Goal: Task Accomplishment & Management: Manage account settings

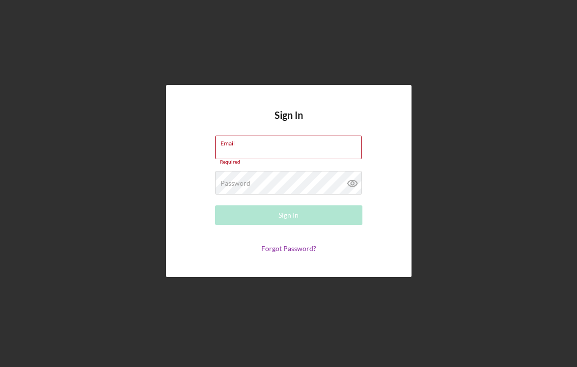
paste input "[EMAIL_ADDRESS][DOMAIN_NAME]"
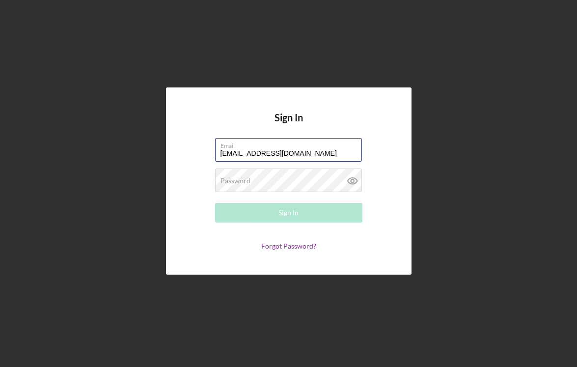
type input "[EMAIL_ADDRESS][DOMAIN_NAME]"
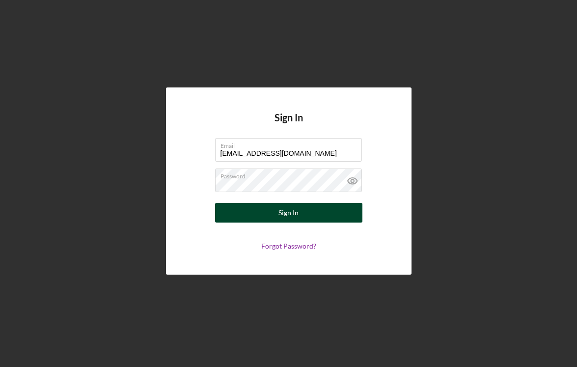
click at [267, 210] on button "Sign In" at bounding box center [288, 213] width 147 height 20
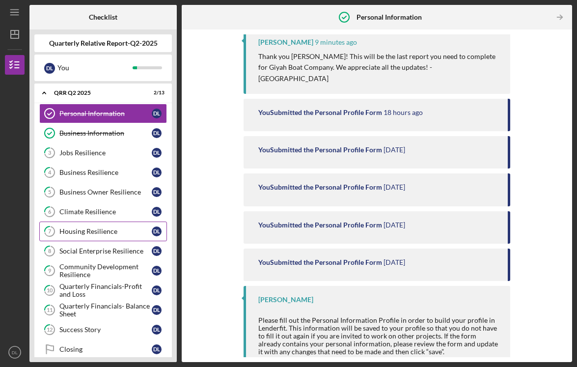
scroll to position [12, 0]
